Goal: Find specific page/section: Find specific page/section

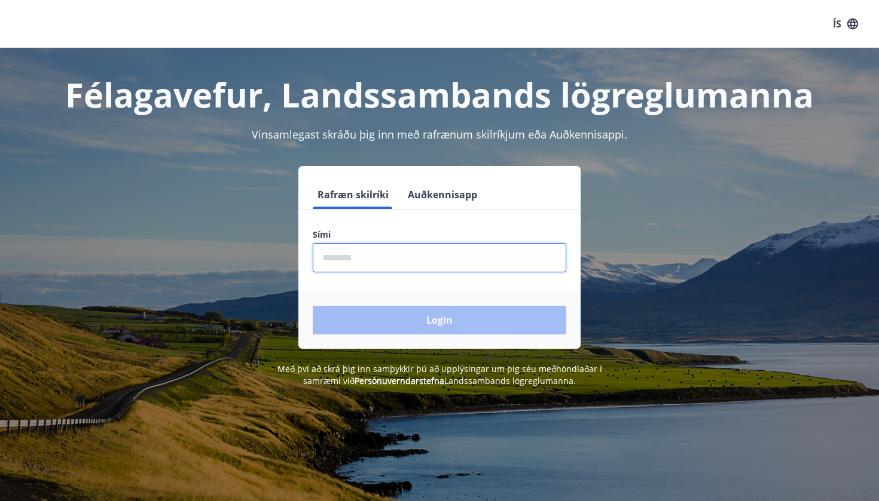
click at [368, 262] on input "phone" at bounding box center [439, 257] width 253 height 29
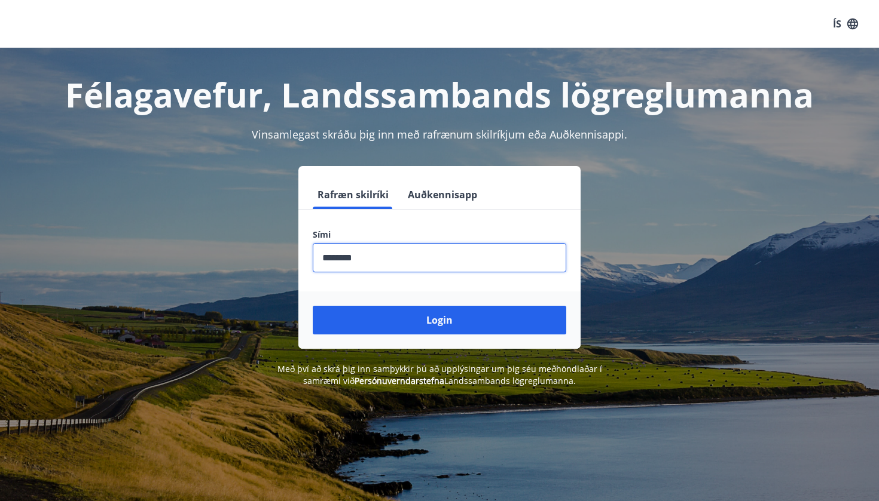
type input "********"
click at [439, 320] on button "Login" at bounding box center [439, 320] width 253 height 29
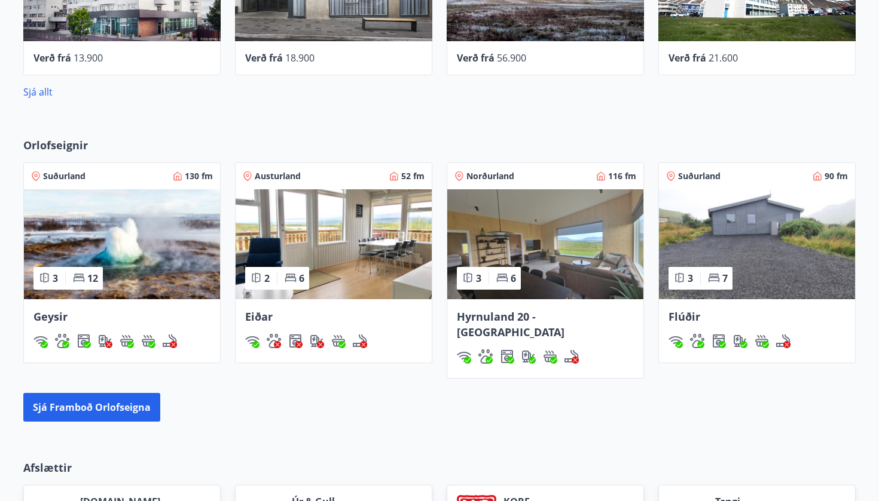
scroll to position [692, 0]
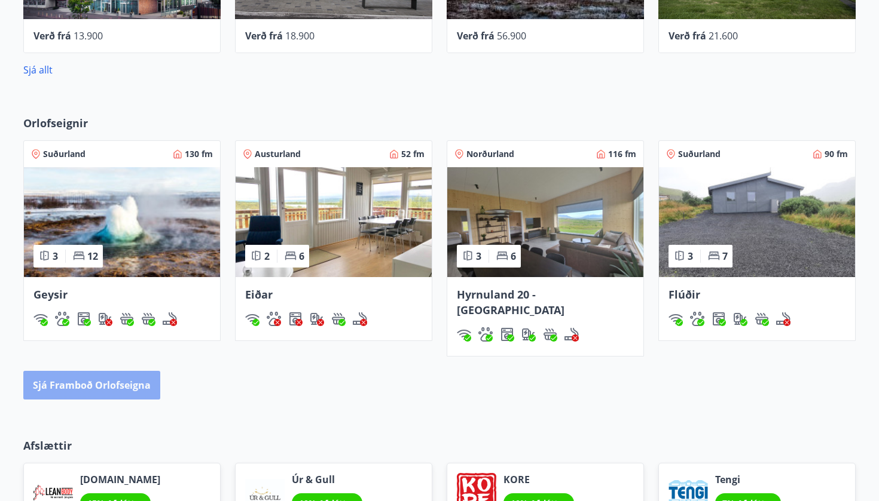
click at [122, 371] on button "Sjá framboð orlofseigna" at bounding box center [91, 385] width 137 height 29
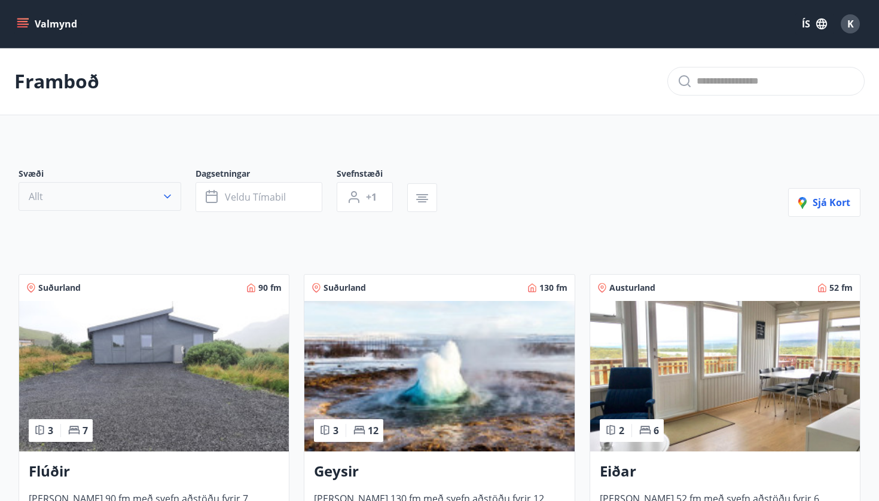
click at [165, 198] on icon "button" at bounding box center [167, 197] width 12 height 12
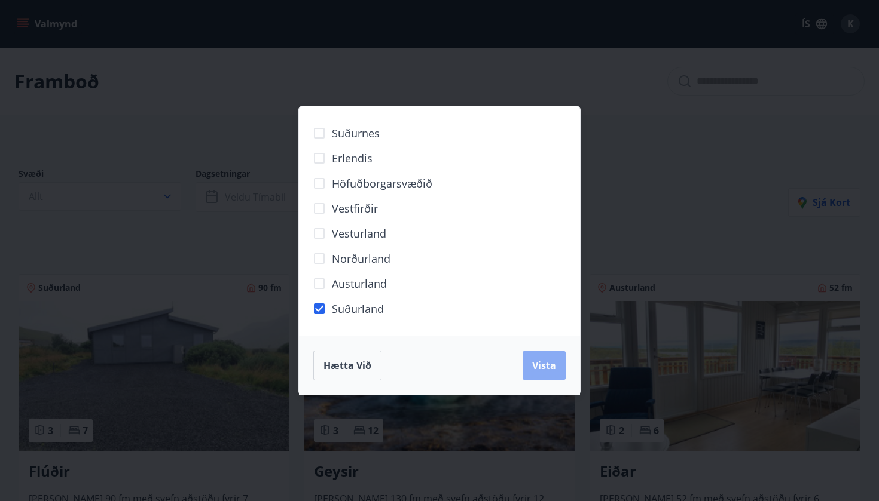
click at [556, 366] on button "Vista" at bounding box center [543, 365] width 43 height 29
